Goal: Task Accomplishment & Management: Manage account settings

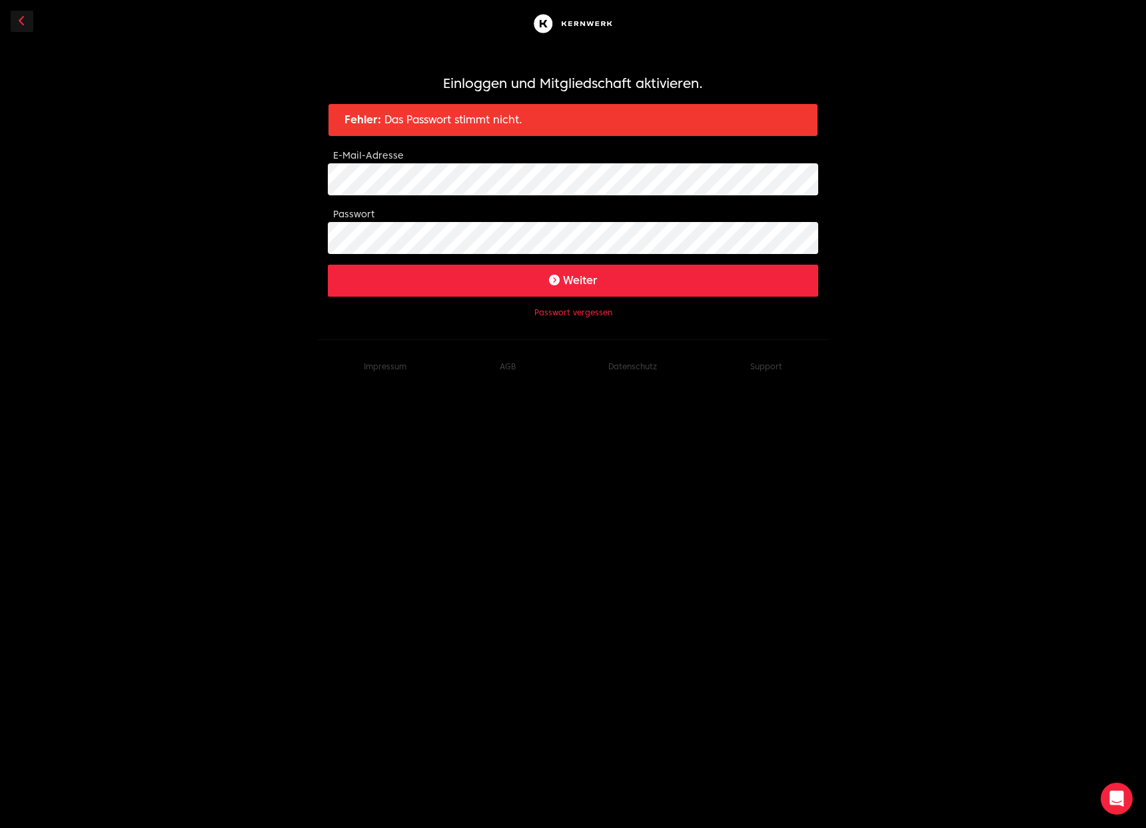
click at [568, 315] on button "Passwort vergessen" at bounding box center [573, 312] width 78 height 11
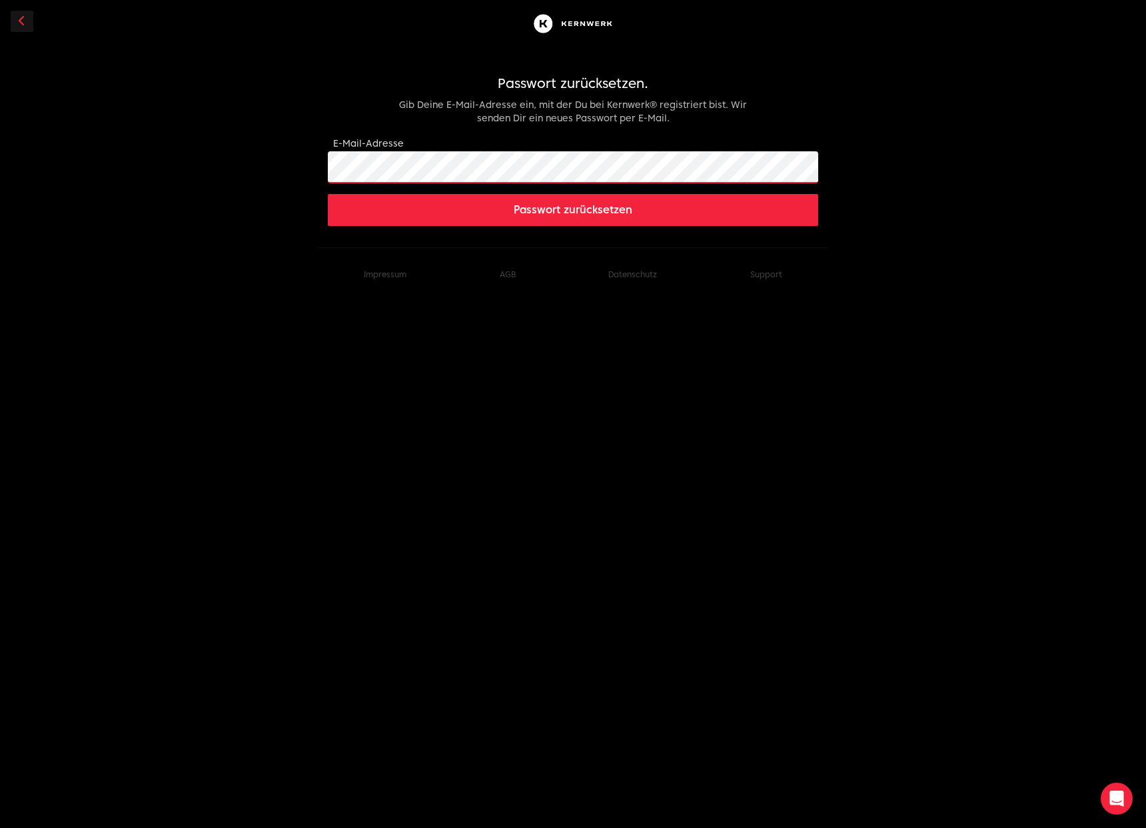
click at [536, 217] on button "Passwort zurücksetzen" at bounding box center [573, 210] width 490 height 32
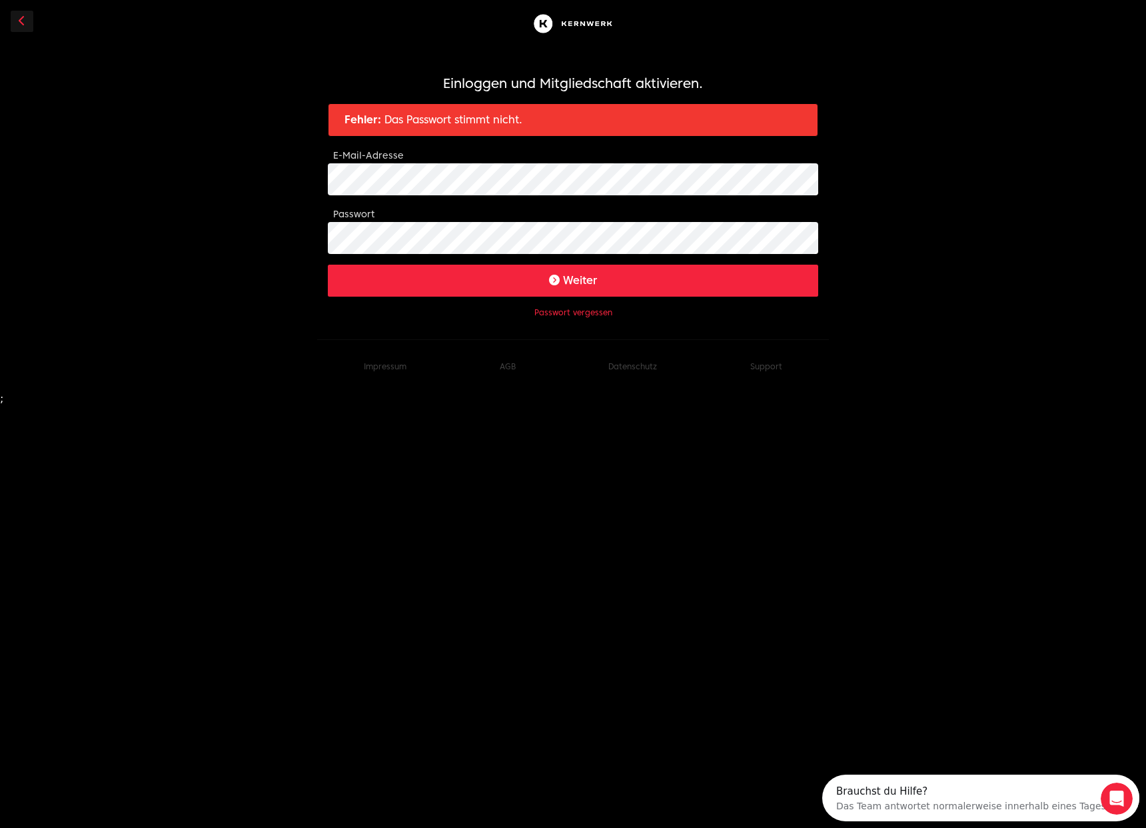
click at [656, 283] on button "Weiter" at bounding box center [573, 281] width 490 height 32
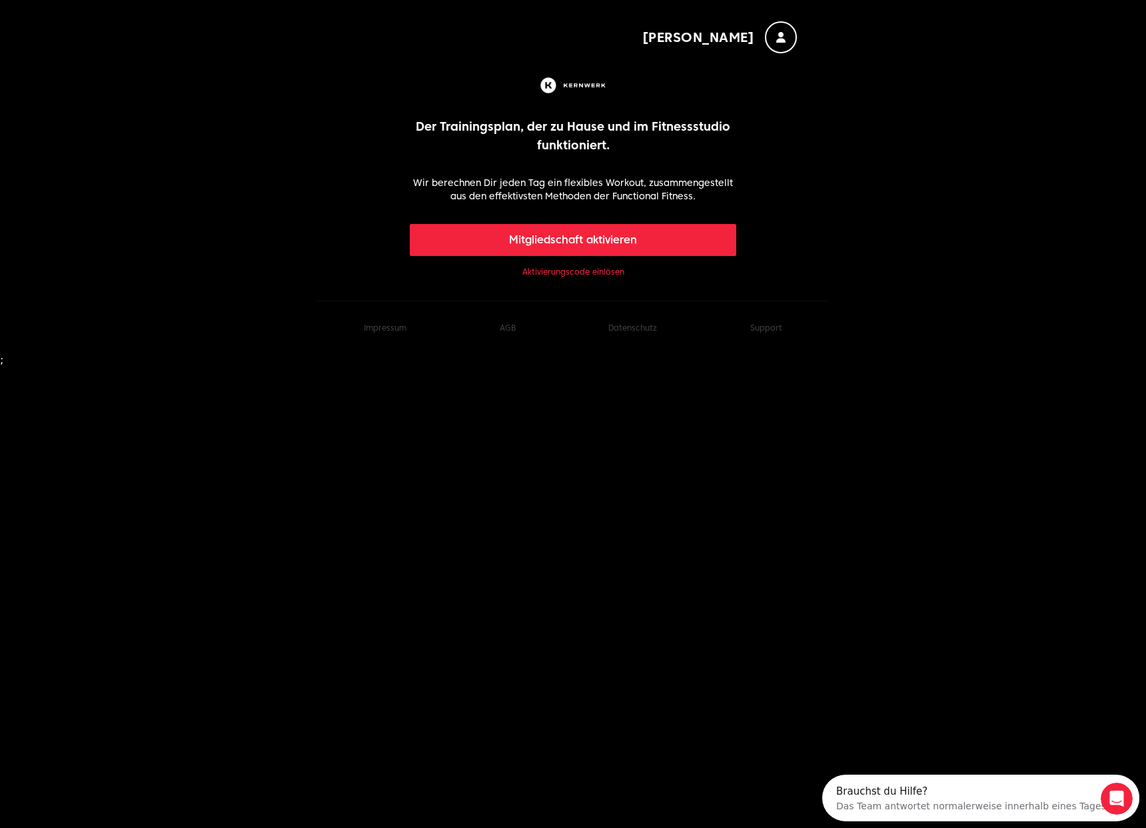
click at [585, 192] on p "Wir berechnen Dir jeden Tag ein flexibles Workout, zusammengestellt aus den eff…" at bounding box center [573, 189] width 327 height 27
click at [582, 78] on img at bounding box center [573, 85] width 71 height 21
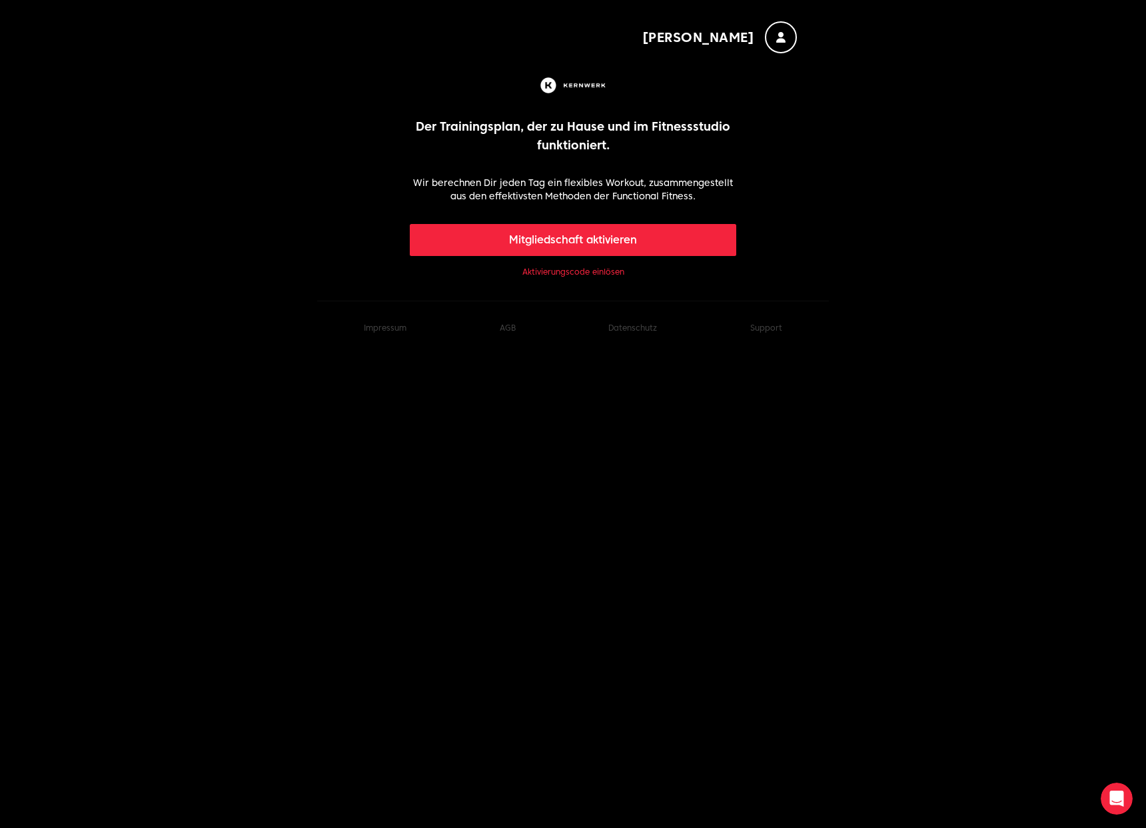
click at [766, 49] on button "Jessy" at bounding box center [719, 37] width 155 height 32
click at [732, 37] on span "Jessy" at bounding box center [698, 37] width 113 height 19
click at [794, 38] on div "button" at bounding box center [781, 37] width 32 height 32
click at [575, 344] on footer "Impressum AGB Datenschutz Support" at bounding box center [573, 328] width 512 height 54
click at [633, 326] on link "Datenschutz" at bounding box center [632, 328] width 49 height 10
